Goal: Task Accomplishment & Management: Manage account settings

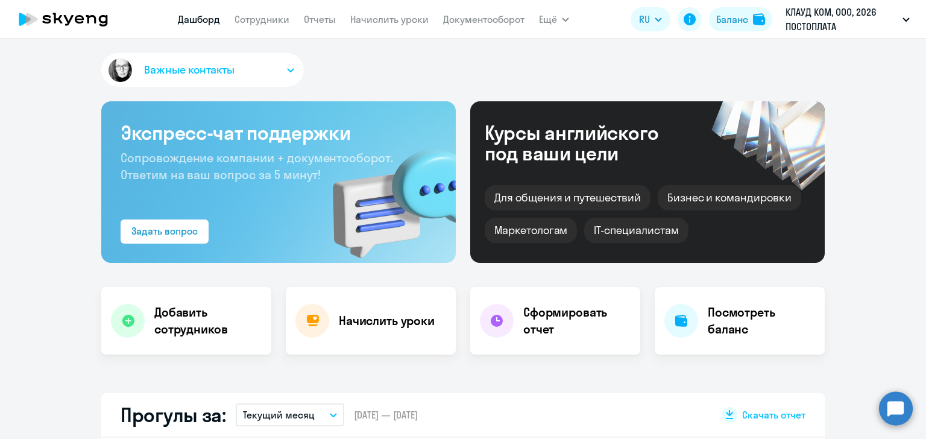
select select "30"
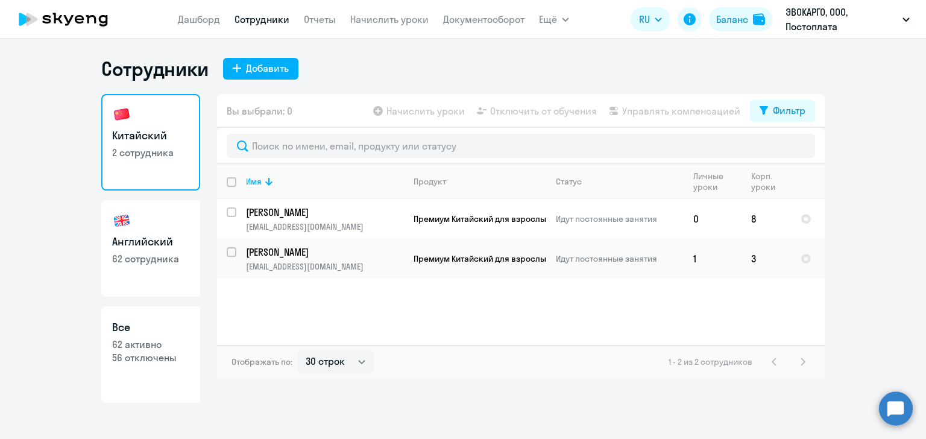
select select "30"
click at [200, 20] on link "Дашборд" at bounding box center [199, 19] width 42 height 12
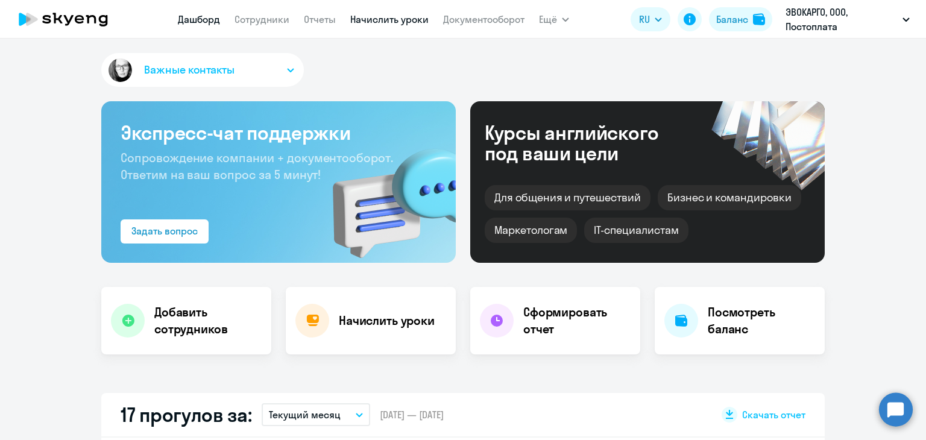
click at [398, 16] on link "Начислить уроки" at bounding box center [389, 19] width 78 height 12
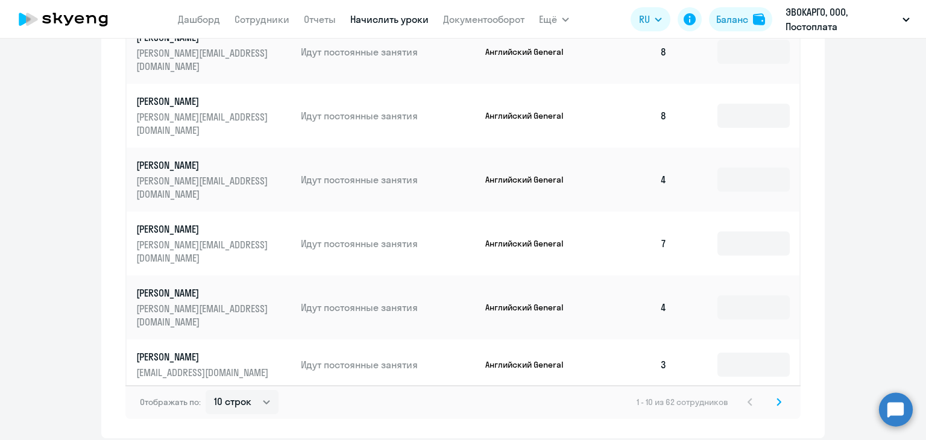
scroll to position [747, 0]
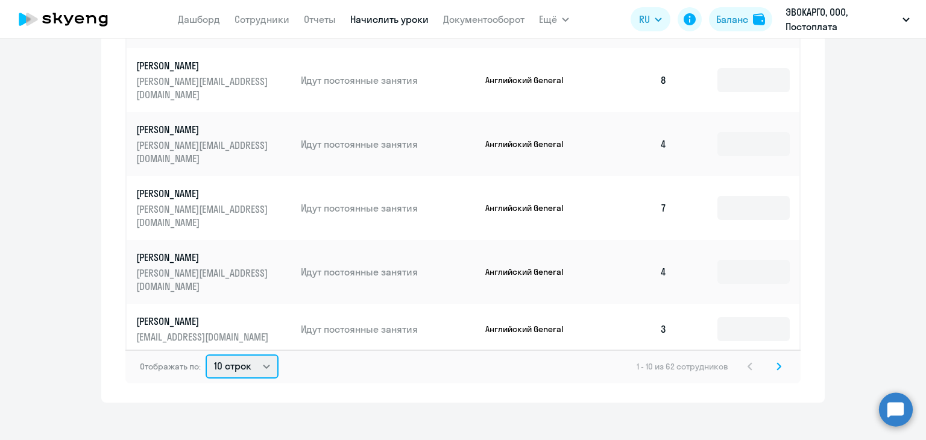
click at [230, 355] on select "10 строк 30 строк 50 строк" at bounding box center [242, 367] width 73 height 24
select select "50"
click at [206, 355] on select "10 строк 30 строк 50 строк" at bounding box center [242, 367] width 73 height 24
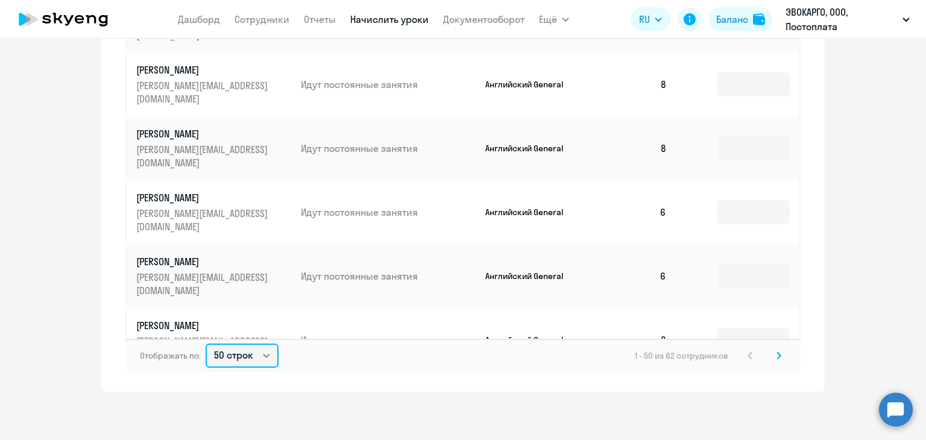
scroll to position [2015, 0]
